Goal: Task Accomplishment & Management: Complete application form

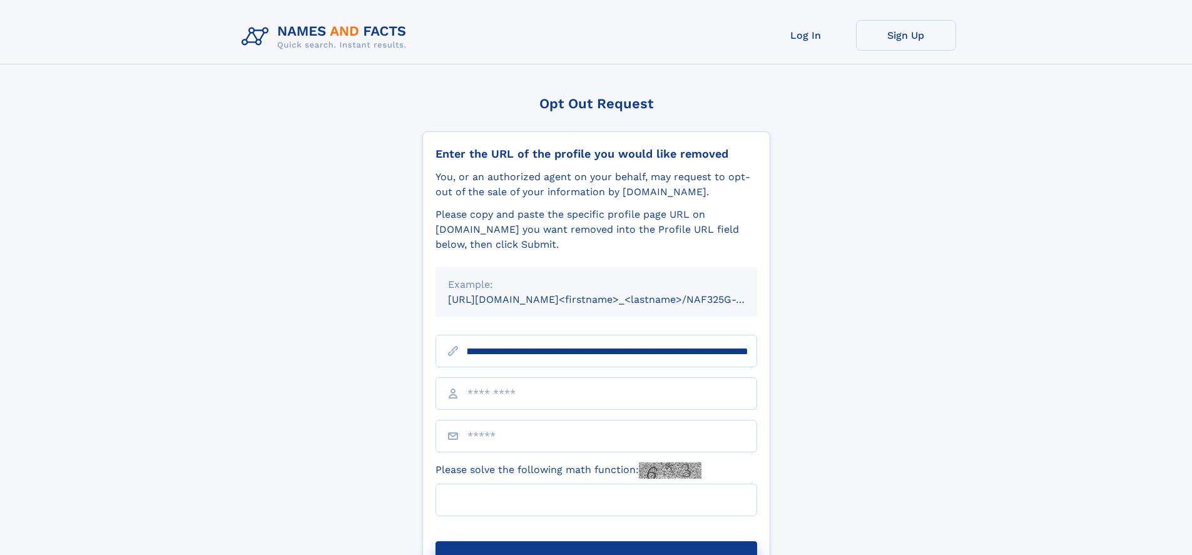
scroll to position [0, 164]
type input "**********"
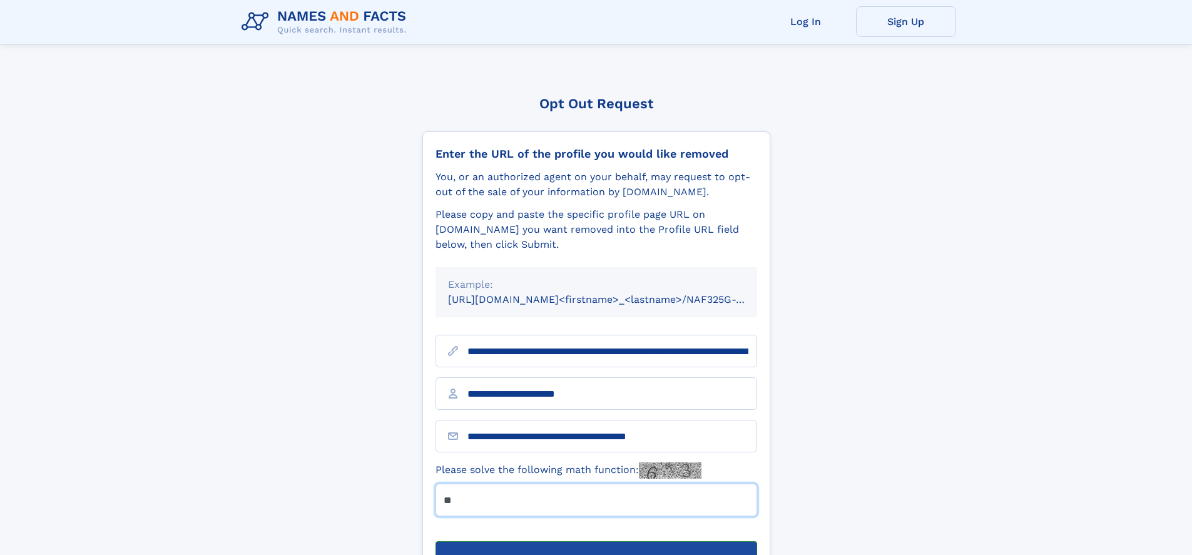
type input "**"
click at [596, 541] on button "Submit Opt Out Request" at bounding box center [596, 561] width 322 height 40
